Goal: Contribute content: Add original content to the website for others to see

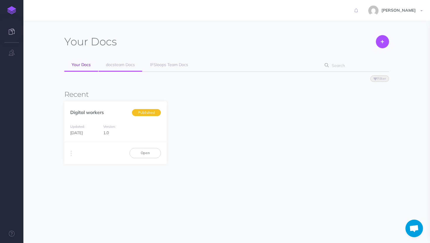
scroll to position [146, 0]
click at [116, 67] on span "docsteam Docs" at bounding box center [120, 64] width 29 height 5
click at [143, 152] on link "Open" at bounding box center [144, 153] width 31 height 10
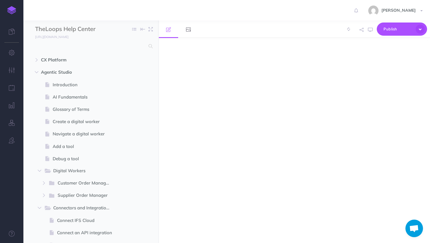
scroll to position [146, 0]
select select "null"
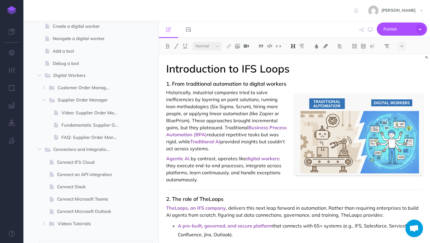
scroll to position [103, 0]
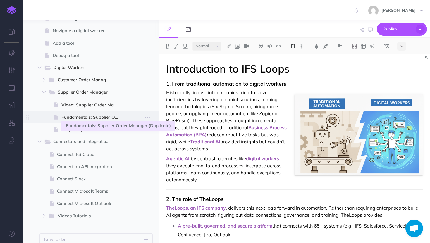
click at [96, 117] on span "Fundamentals: Supplier Order Manager (Duplicate)" at bounding box center [92, 117] width 62 height 7
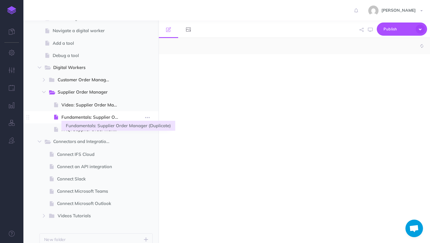
select select "null"
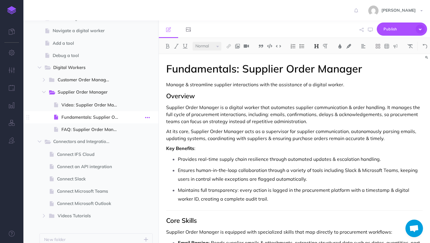
click at [143, 118] on button "button" at bounding box center [147, 117] width 11 height 8
click at [121, 156] on link "Settings" at bounding box center [131, 157] width 44 height 10
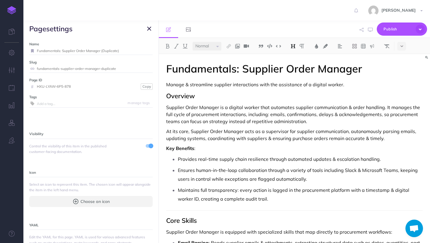
drag, startPoint x: 102, startPoint y: 50, endPoint x: 165, endPoint y: 51, distance: 63.4
click at [165, 51] on div "TheLoops Help Center Collapse all Expand all Expand to root folders [URL][DOMAI…" at bounding box center [226, 131] width 406 height 222
type input "Fundamentals: Supplier Order Manager"
click at [146, 87] on button "Copy" at bounding box center [147, 86] width 12 height 6
click at [146, 49] on small "Save" at bounding box center [146, 51] width 8 height 4
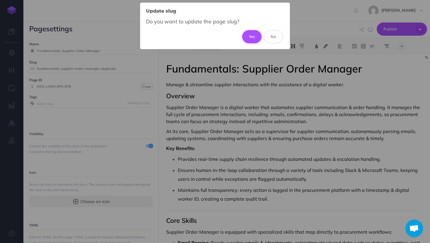
click at [255, 36] on button "Yes" at bounding box center [252, 36] width 20 height 13
type input "fundamentals-supplier-order-manager"
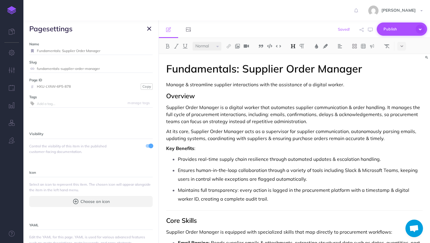
click at [400, 25] on span "Publish" at bounding box center [397, 29] width 29 height 9
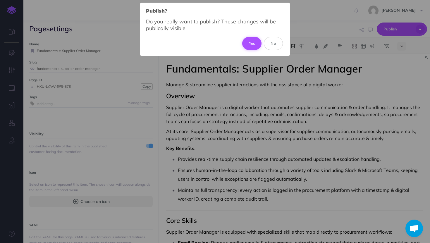
click at [250, 37] on button "Yes" at bounding box center [252, 43] width 20 height 13
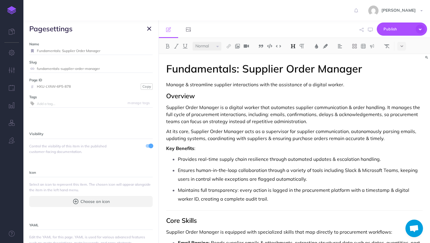
click at [146, 32] on button "button" at bounding box center [149, 28] width 7 height 7
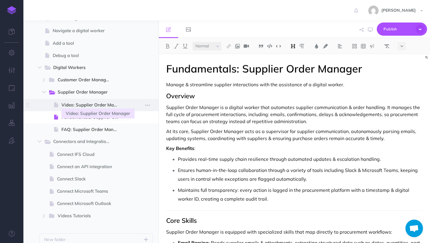
click at [89, 106] on span "Video: Supplier Order Manager" at bounding box center [92, 104] width 62 height 7
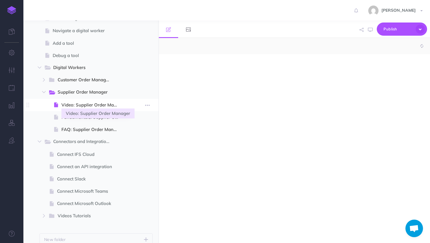
select select "null"
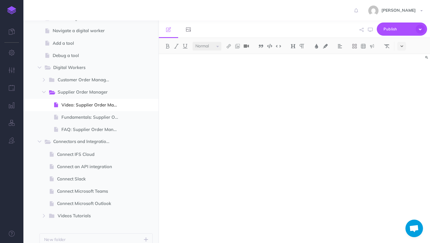
click at [403, 46] on icon at bounding box center [401, 46] width 3 height 4
click at [400, 138] on button at bounding box center [401, 135] width 9 height 9
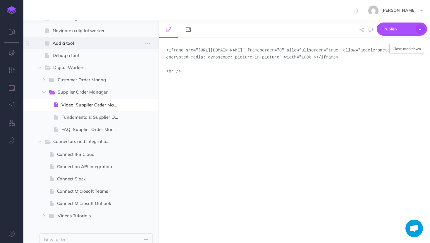
drag, startPoint x: 193, startPoint y: 81, endPoint x: 128, endPoint y: 44, distance: 75.0
click at [128, 44] on div "TheLoops Help Center Collapse all Expand all Expand to root folders [URL][DOMAI…" at bounding box center [226, 131] width 406 height 222
paste textarea "width="640" height="480" allow="autoplay"></iframe"
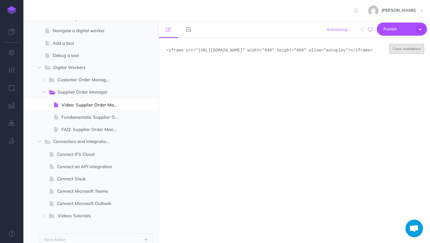
type textarea "<iframe src="[URL][DOMAIN_NAME]" width="640" height="480" allow="autoplay"></if…"
click at [419, 46] on button "Close markdown" at bounding box center [406, 49] width 35 height 10
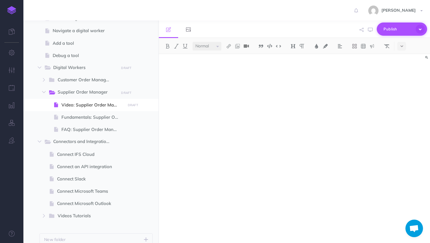
click at [391, 31] on span "Publish" at bounding box center [397, 29] width 29 height 9
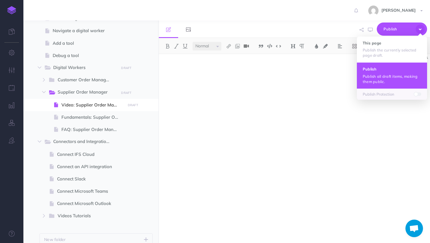
click at [388, 82] on p "Publish all draft items, making them public." at bounding box center [391, 79] width 58 height 11
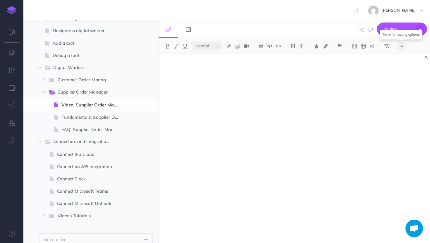
click at [400, 45] on button at bounding box center [401, 46] width 9 height 9
click at [402, 135] on img at bounding box center [401, 135] width 5 height 3
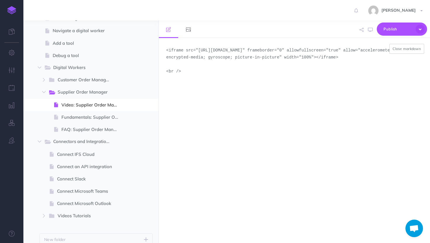
click at [195, 83] on textarea "<iframe src="[URL][DOMAIN_NAME]" frameborder="0" allowfullscreen="true" allow="…" at bounding box center [294, 140] width 271 height 205
click at [401, 33] on span "Publish" at bounding box center [397, 29] width 29 height 9
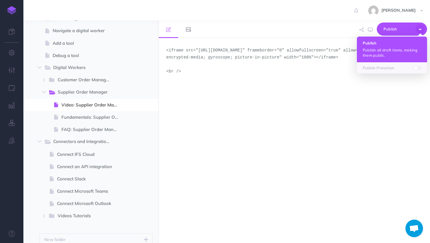
click at [397, 54] on p "Publish all draft items, making them public." at bounding box center [391, 52] width 58 height 11
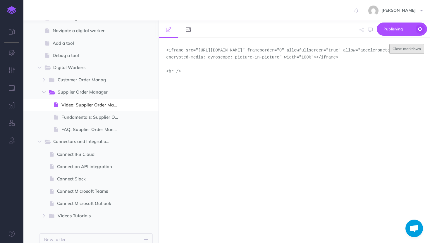
click at [393, 48] on button "Close markdown" at bounding box center [406, 49] width 35 height 10
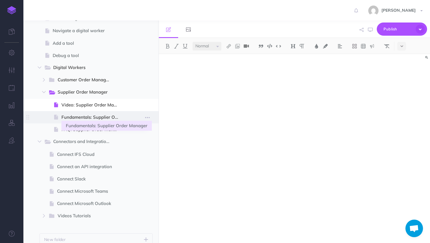
click at [89, 115] on span "Fundamentals: Supplier Order Manager" at bounding box center [92, 117] width 62 height 7
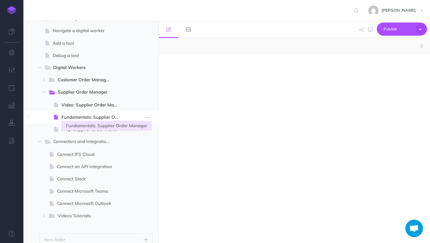
select select "null"
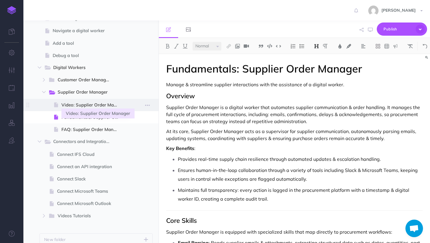
click at [90, 104] on span "Video: Supplier Order Manager" at bounding box center [92, 104] width 62 height 7
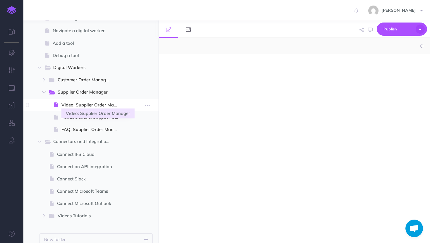
select select "null"
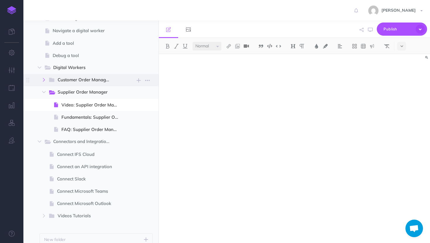
click at [46, 80] on icon "button" at bounding box center [44, 80] width 4 height 4
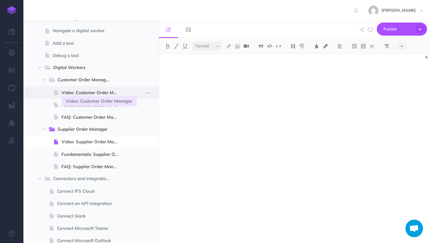
click at [75, 96] on span "Video: Customer Order Manager" at bounding box center [92, 92] width 62 height 7
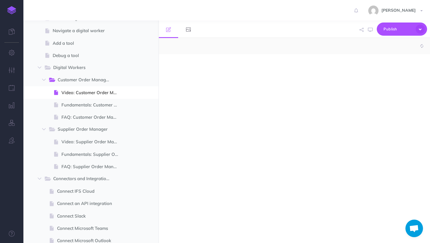
select select "null"
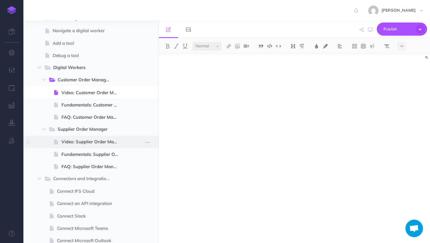
click at [85, 145] on span at bounding box center [90, 142] width 135 height 12
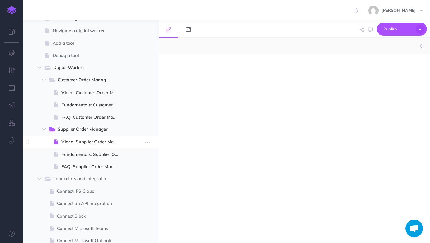
select select "null"
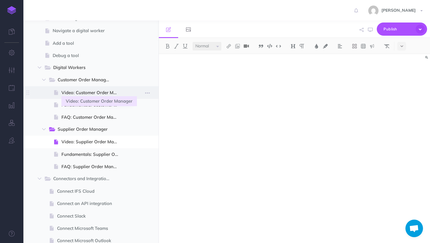
click at [76, 92] on span "Video: Customer Order Manager" at bounding box center [92, 92] width 62 height 7
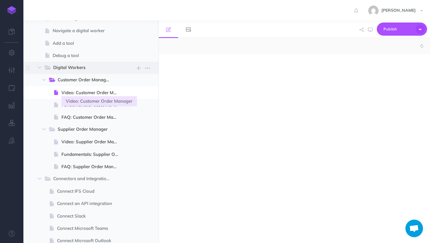
select select "null"
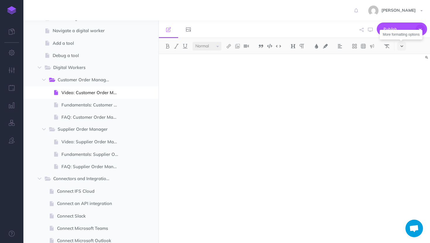
click at [401, 46] on icon at bounding box center [401, 46] width 3 height 4
click at [404, 134] on img at bounding box center [401, 135] width 5 height 3
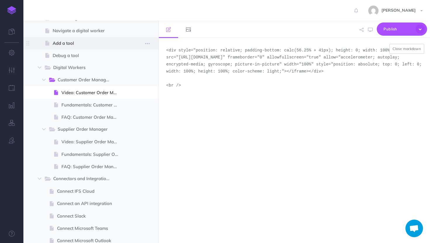
drag, startPoint x: 191, startPoint y: 104, endPoint x: 141, endPoint y: 38, distance: 83.2
click at [141, 38] on div "TheLoops Help Center Collapse all Expand all Expand to root folders [URL][DOMAI…" at bounding box center [226, 131] width 406 height 222
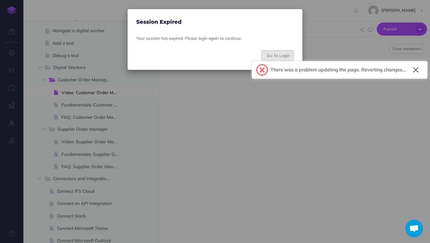
click at [283, 56] on button "Go To Login" at bounding box center [277, 55] width 32 height 11
